Goal: Transaction & Acquisition: Purchase product/service

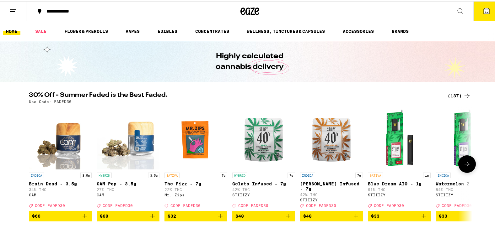
click at [467, 167] on icon at bounding box center [467, 163] width 8 height 8
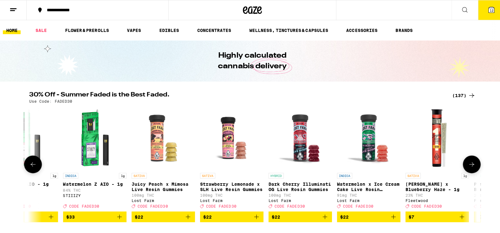
scroll to position [0, 373]
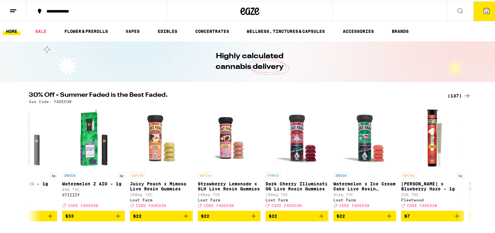
click at [484, 12] on span "12" at bounding box center [486, 10] width 4 height 4
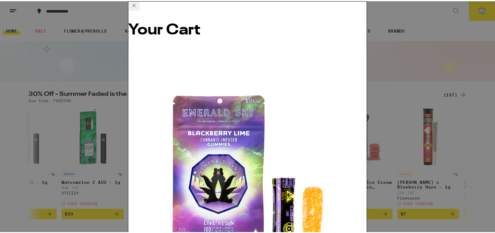
scroll to position [230, 0]
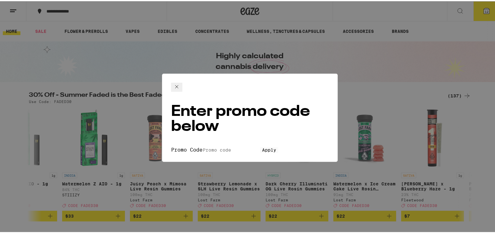
click at [202, 146] on input "Promo Code" at bounding box center [231, 149] width 58 height 6
type input "FADED30"
click at [262, 147] on span "Apply" at bounding box center [269, 149] width 14 height 5
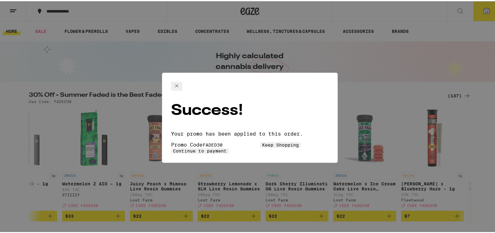
click at [227, 147] on span "Continue to payment" at bounding box center [200, 149] width 54 height 5
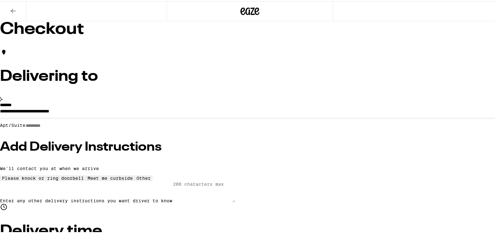
click at [12, 10] on icon at bounding box center [13, 10] width 8 height 8
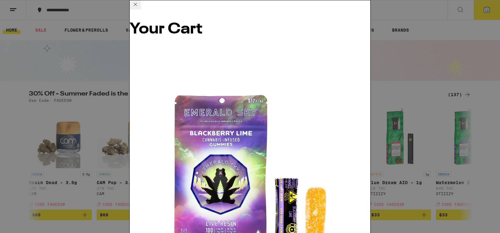
click at [139, 8] on icon at bounding box center [135, 5] width 8 height 8
